Goal: Task Accomplishment & Management: Use online tool/utility

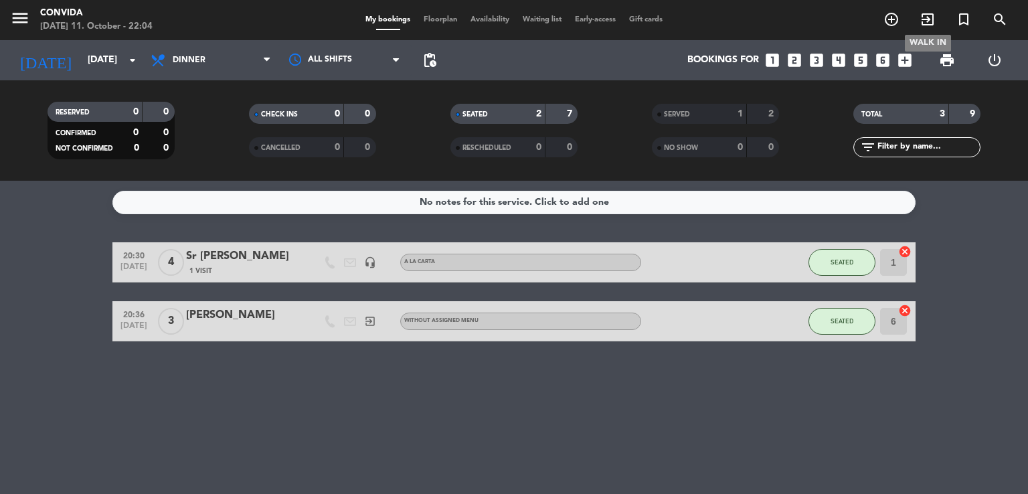
click at [919, 21] on icon "exit_to_app" at bounding box center [927, 19] width 16 height 16
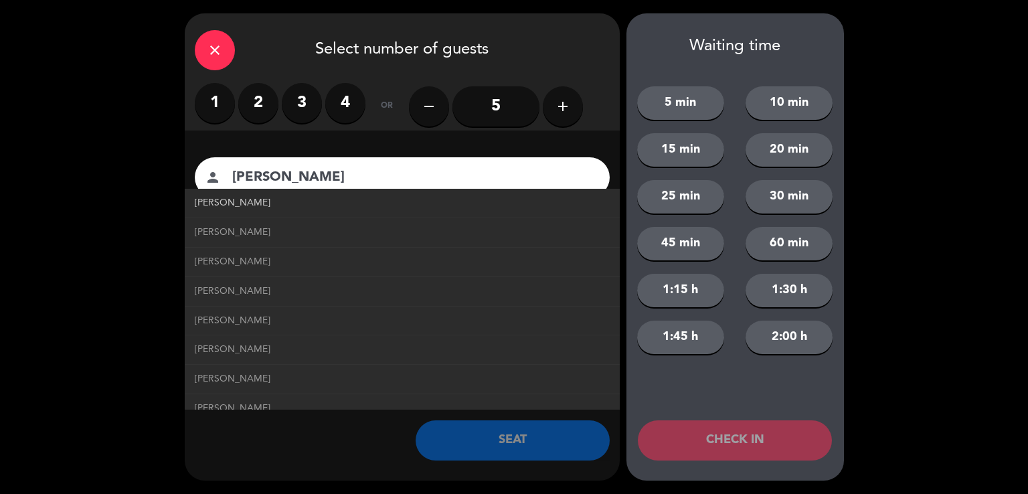
type input "[PERSON_NAME]"
click at [225, 208] on span "[PERSON_NAME]" at bounding box center [233, 202] width 76 height 15
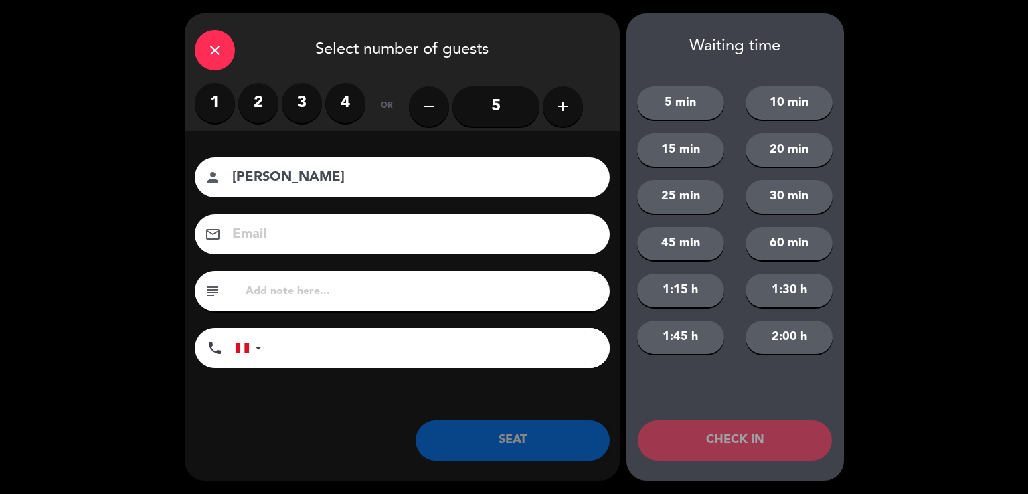
click at [256, 109] on label "2" at bounding box center [258, 103] width 40 height 40
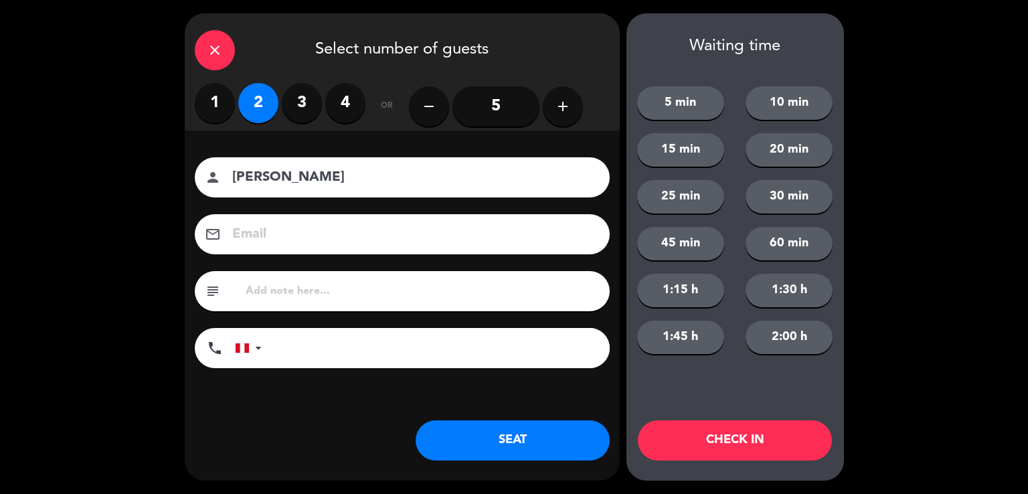
click at [492, 440] on button "SEAT" at bounding box center [512, 440] width 194 height 40
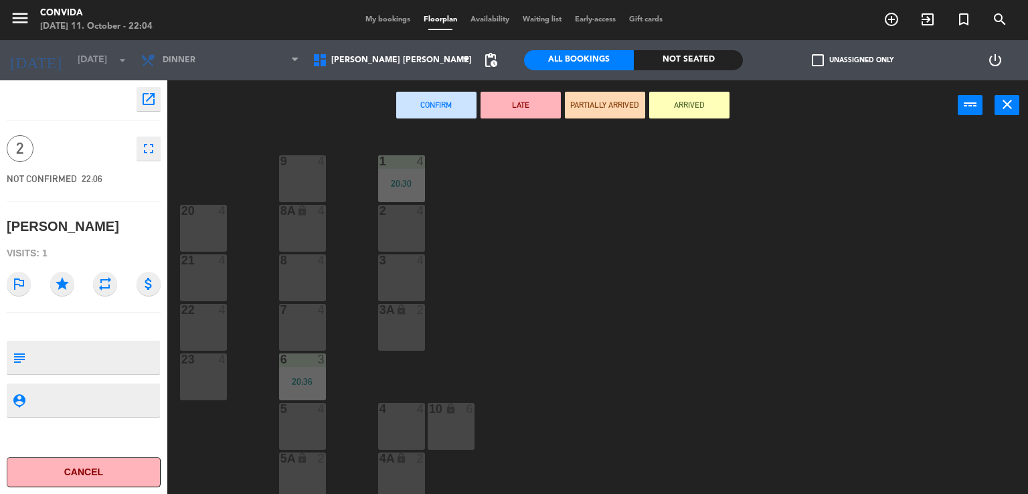
click at [387, 229] on div "2 4" at bounding box center [401, 228] width 47 height 47
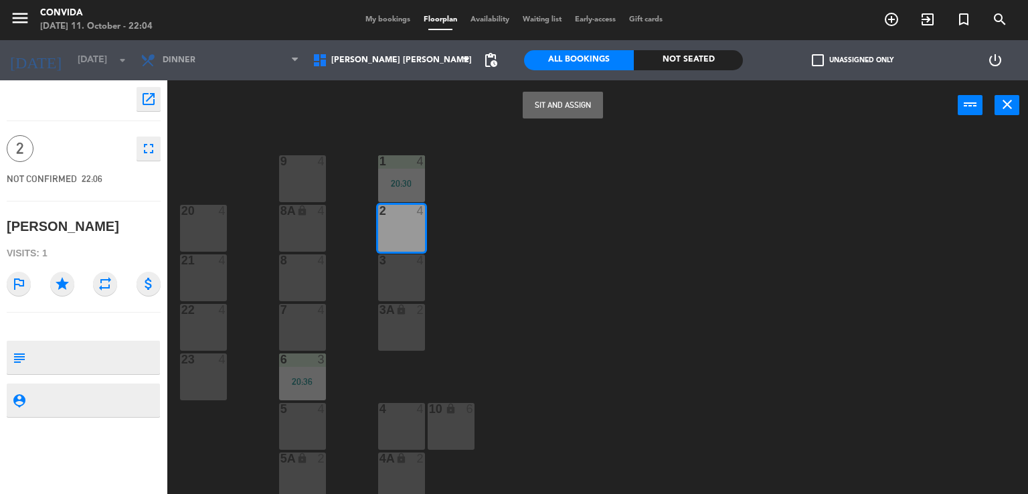
click at [557, 118] on button "Sit and Assign" at bounding box center [562, 105] width 80 height 27
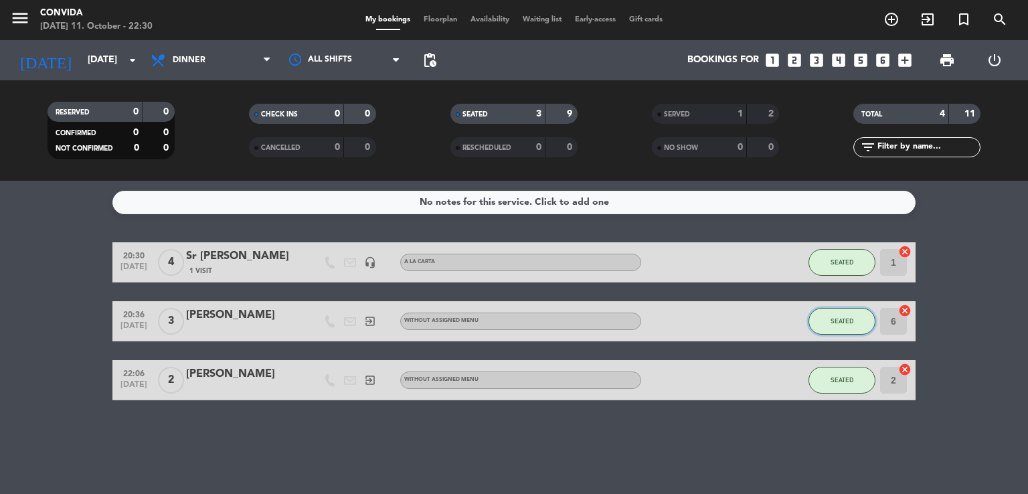
click at [864, 324] on button "SEATED" at bounding box center [841, 321] width 67 height 27
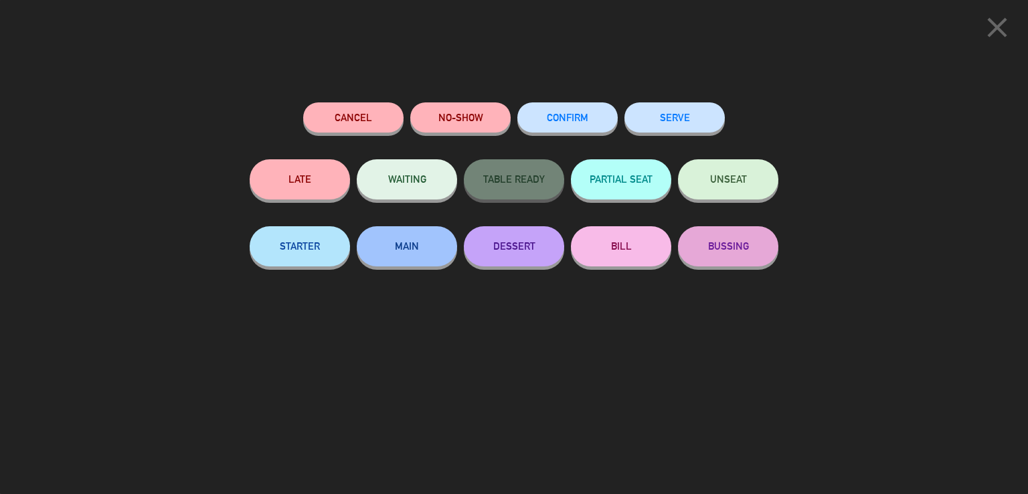
click at [671, 112] on button "SERVE" at bounding box center [674, 117] width 100 height 30
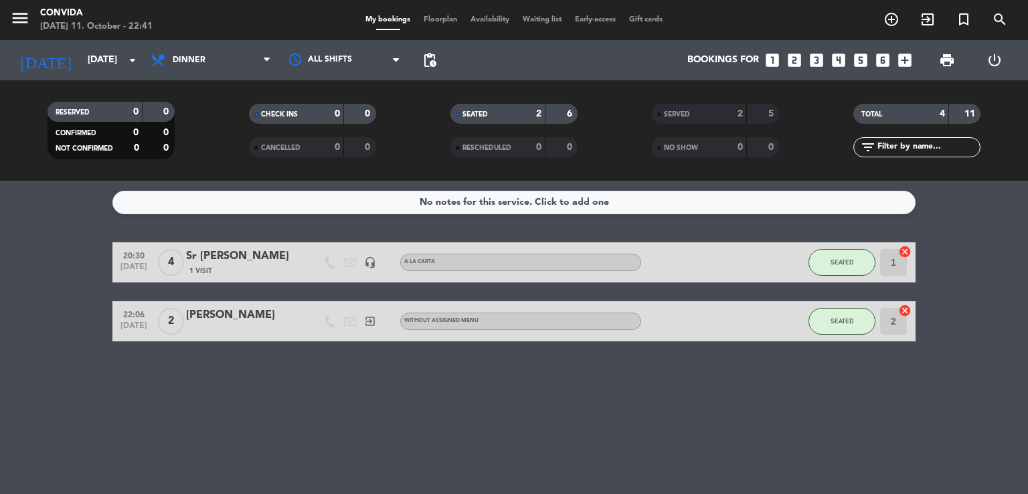
click at [872, 270] on div "SEATED" at bounding box center [841, 261] width 67 height 39
click at [848, 261] on span "SEATED" at bounding box center [841, 261] width 23 height 7
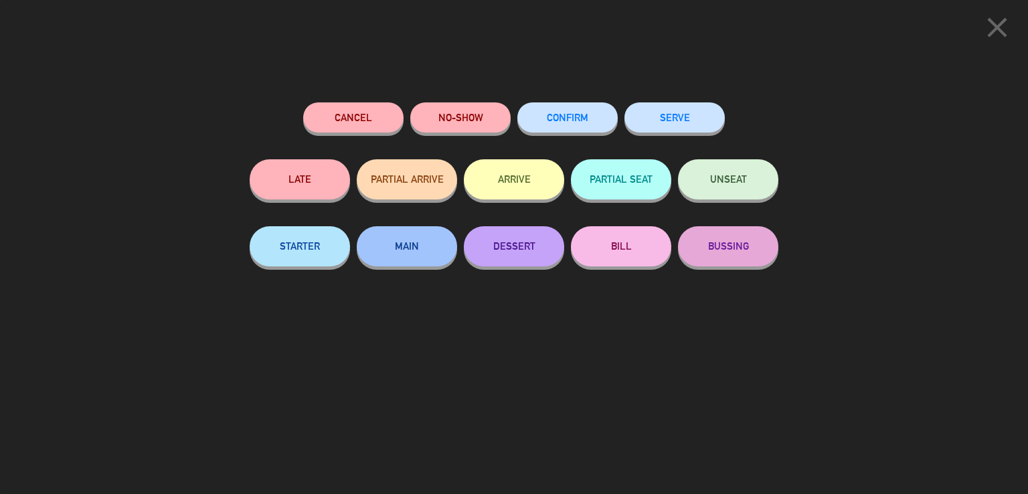
click at [689, 121] on button "SERVE" at bounding box center [674, 117] width 100 height 30
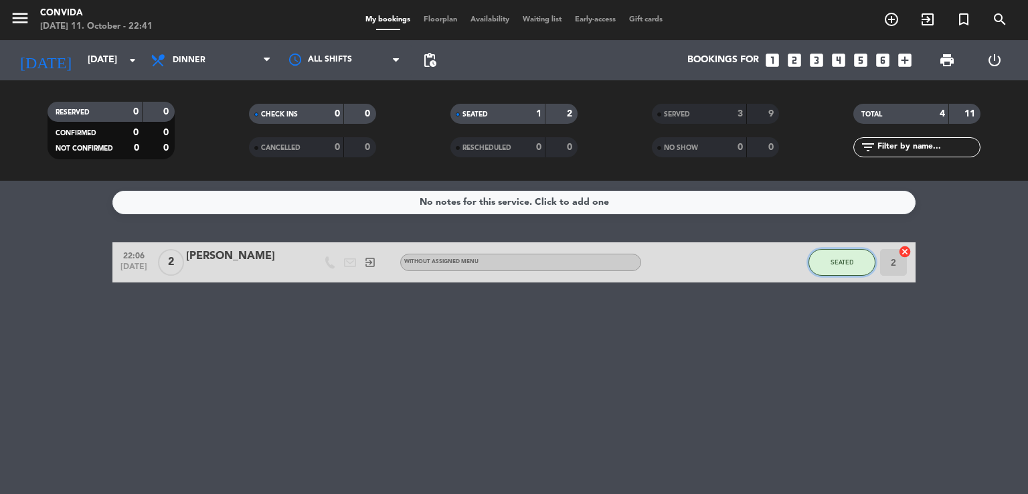
click at [836, 262] on span "SEATED" at bounding box center [841, 261] width 23 height 7
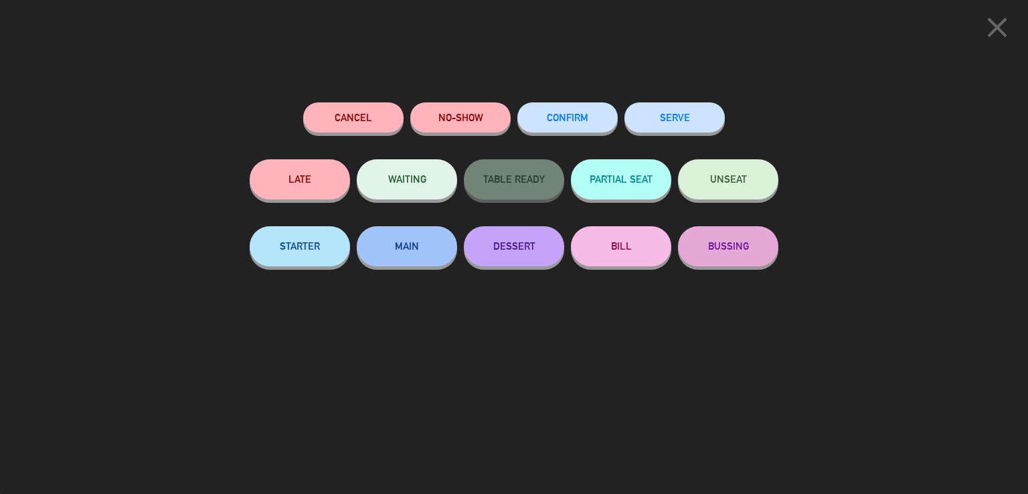
click at [694, 122] on button "SERVE" at bounding box center [674, 117] width 100 height 30
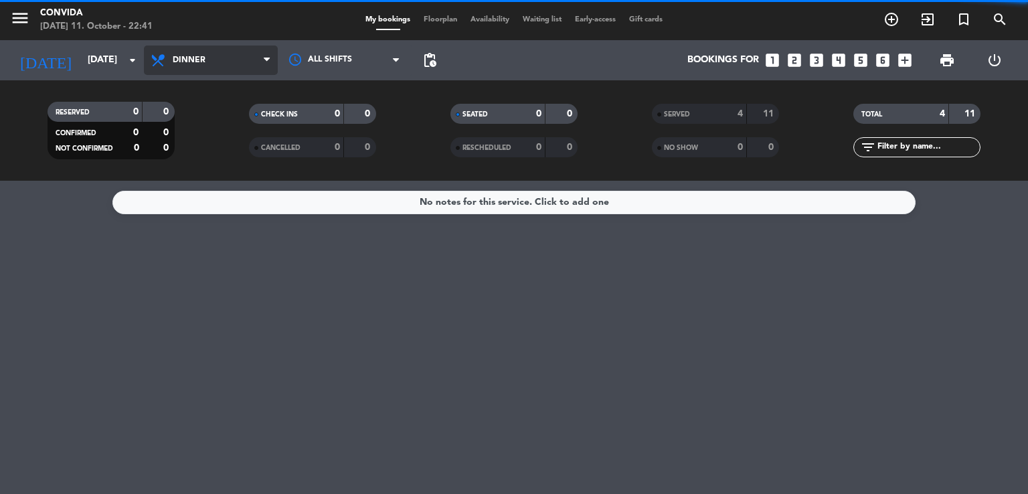
drag, startPoint x: 252, startPoint y: 57, endPoint x: 239, endPoint y: 54, distance: 12.3
click at [239, 54] on span "Dinner" at bounding box center [211, 59] width 134 height 29
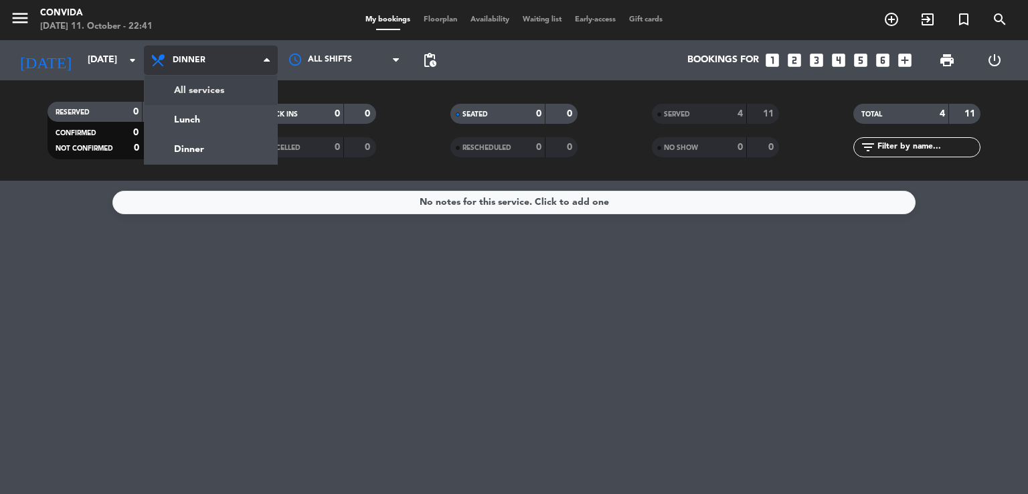
click at [237, 85] on div "menu CONVIDA [DATE] 11. October - 22:41 My bookings Floorplan Availability Wait…" at bounding box center [514, 90] width 1028 height 181
